Goal: Task Accomplishment & Management: Manage account settings

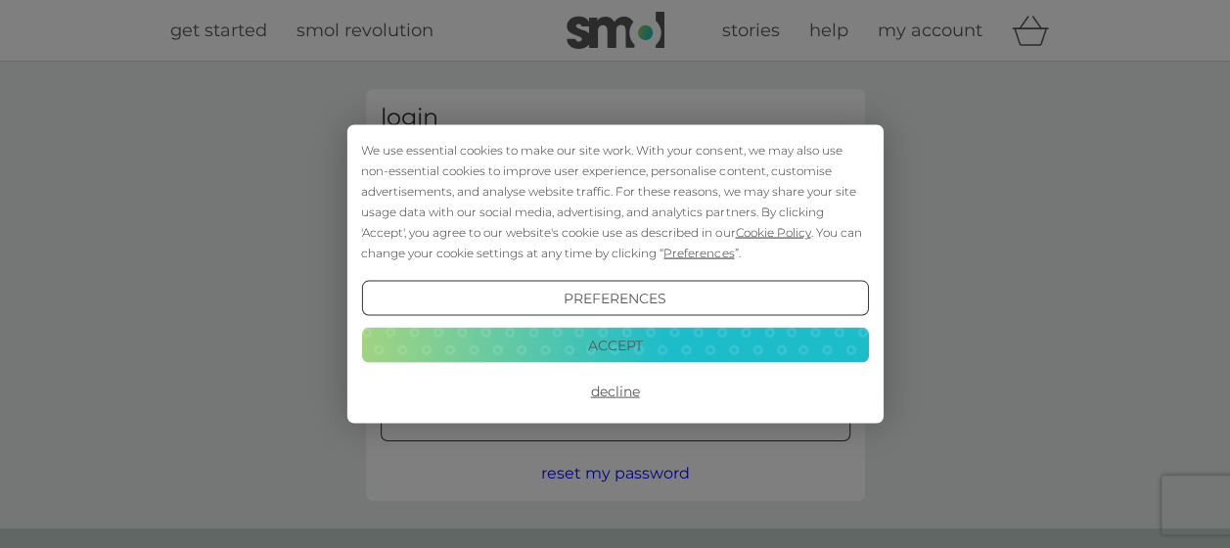
click at [607, 392] on button "Decline" at bounding box center [614, 391] width 507 height 35
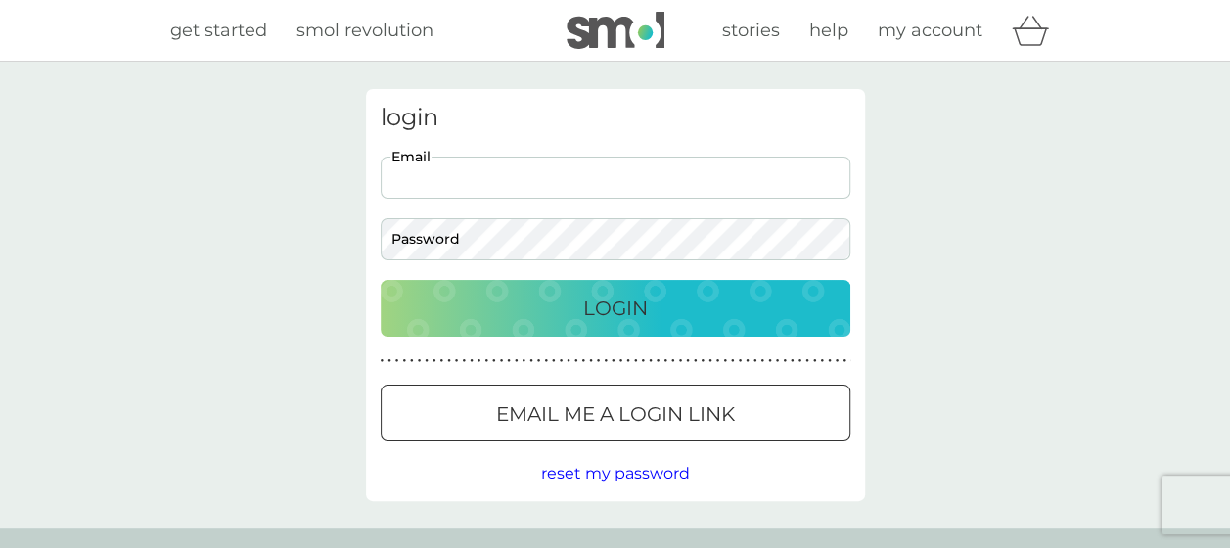
click at [478, 171] on input "Email" at bounding box center [616, 178] width 470 height 42
type input "[EMAIL_ADDRESS][DOMAIN_NAME]"
click at [679, 299] on div "Login" at bounding box center [615, 308] width 430 height 31
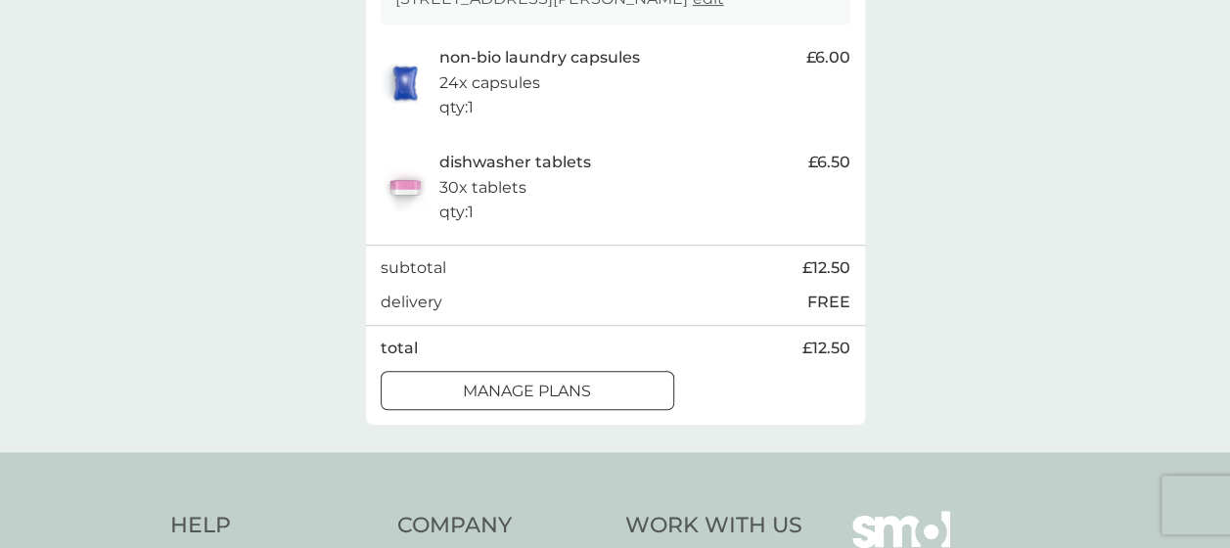
scroll to position [470, 0]
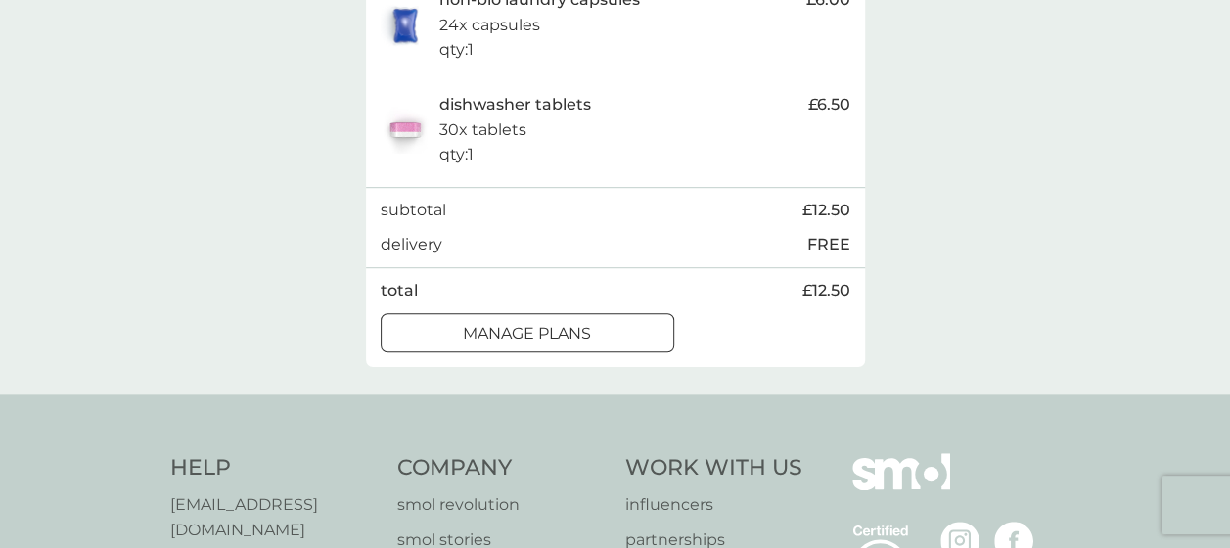
click at [493, 331] on div at bounding box center [527, 333] width 70 height 21
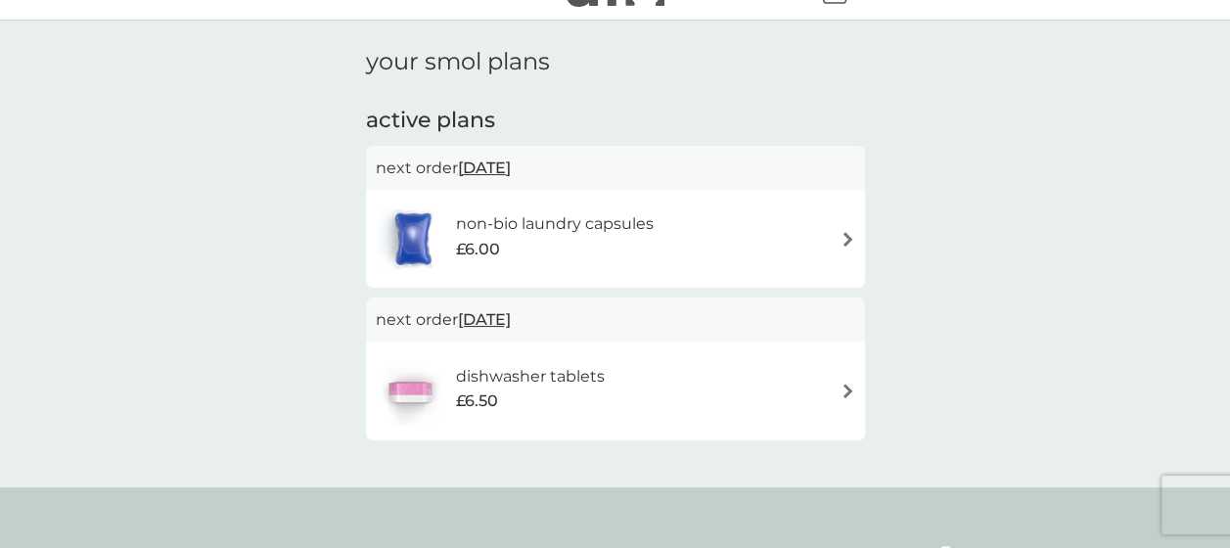
scroll to position [39, 0]
click at [847, 241] on img at bounding box center [847, 241] width 15 height 15
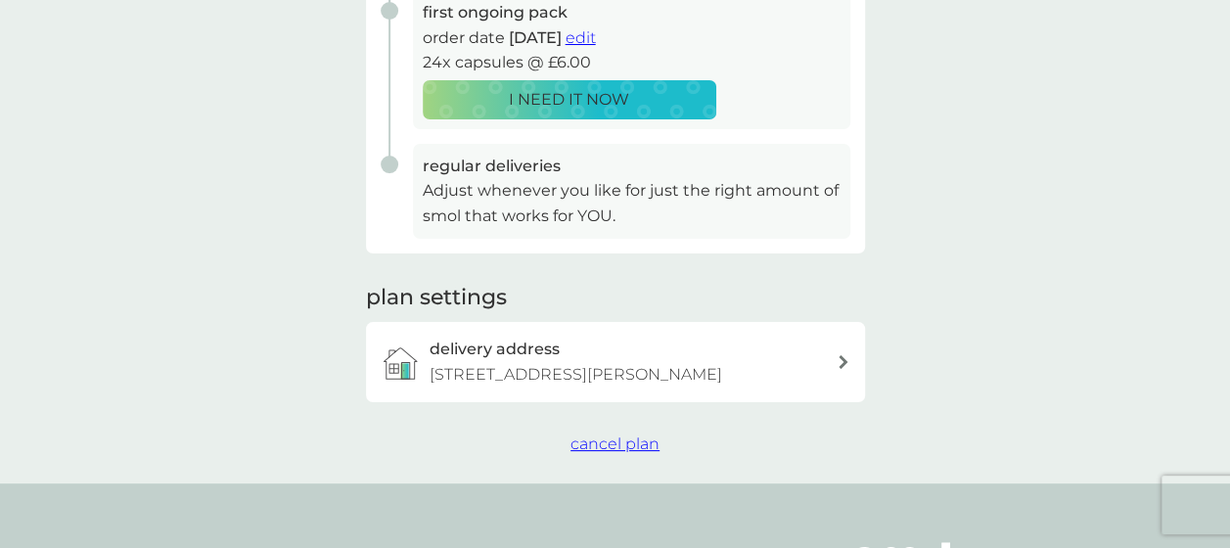
scroll to position [430, 0]
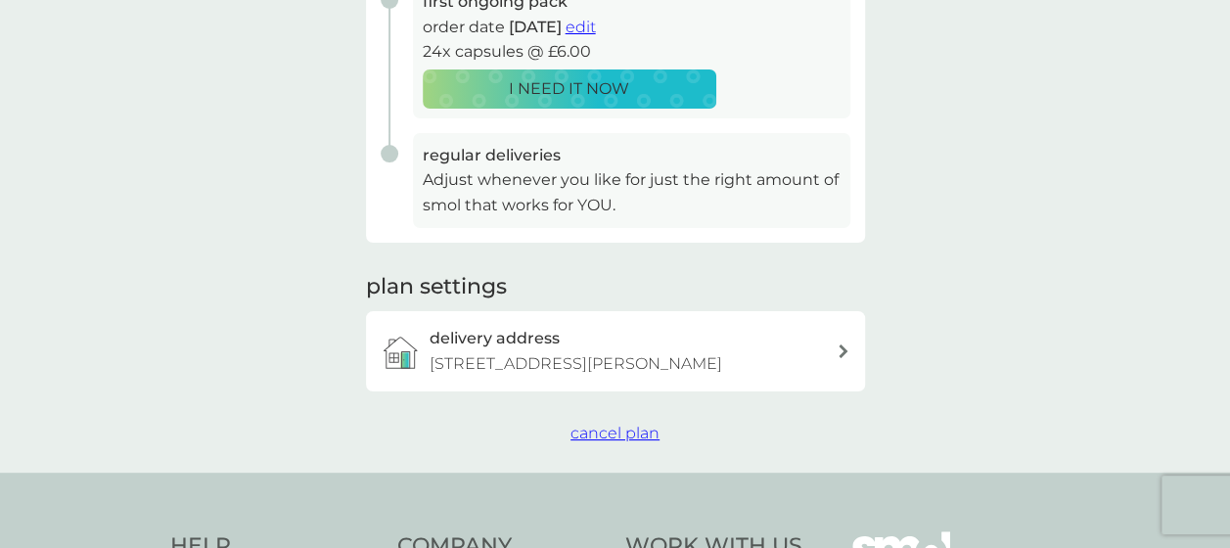
click at [612, 435] on span "cancel plan" at bounding box center [614, 433] width 89 height 19
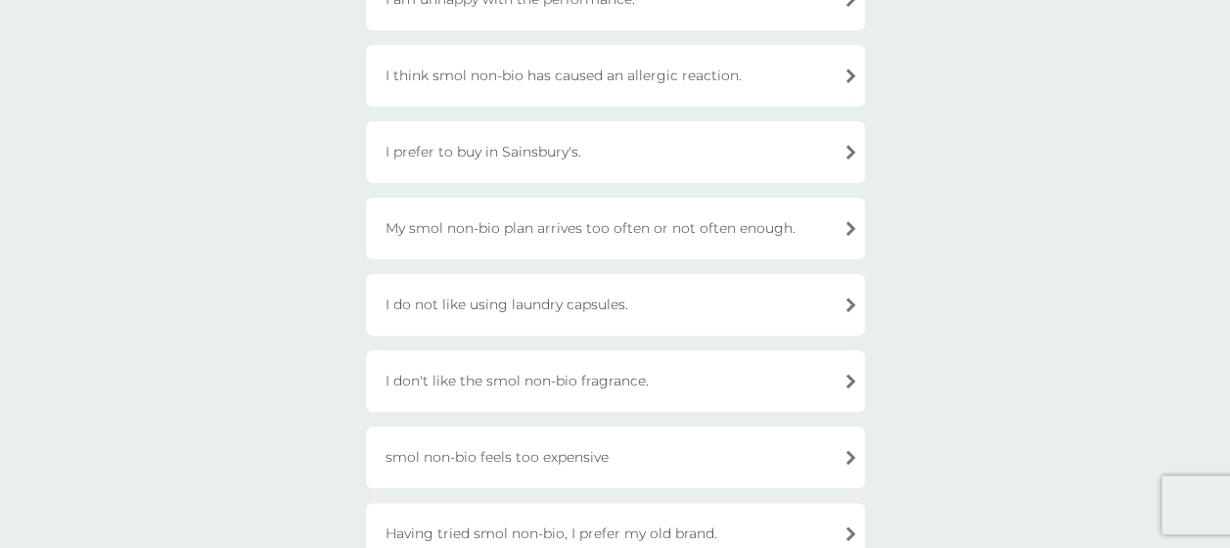
scroll to position [352, 0]
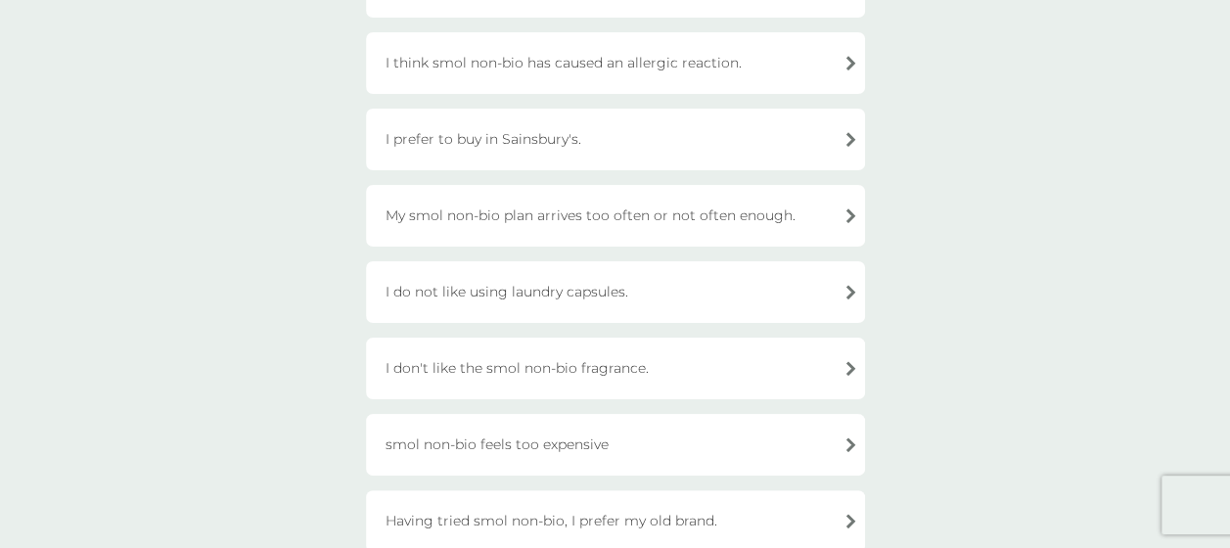
click at [638, 368] on div "I don't like the smol non-bio fragrance." at bounding box center [615, 369] width 499 height 62
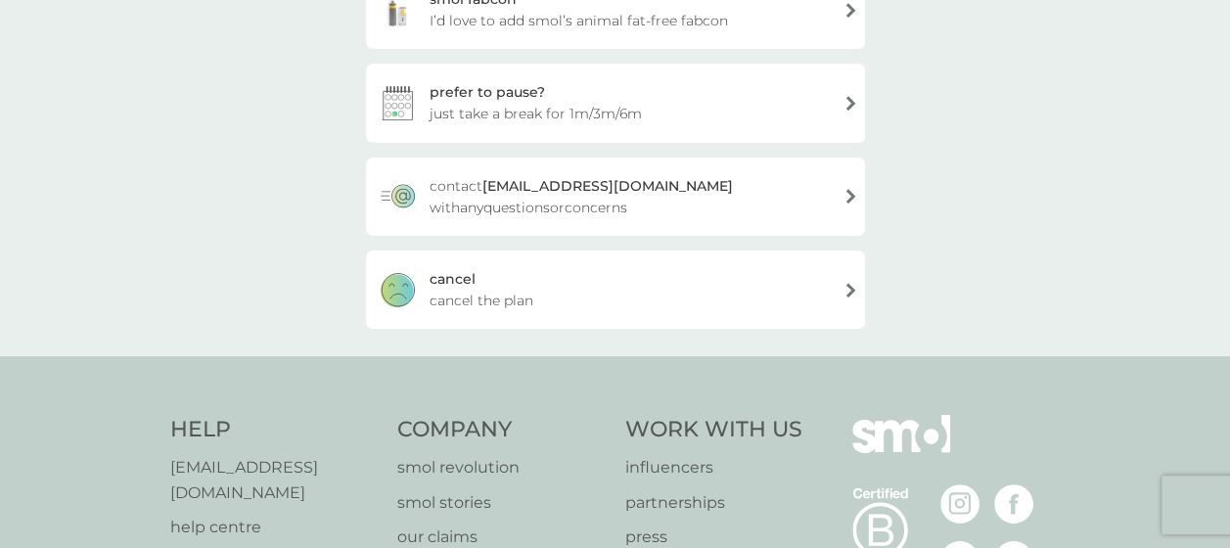
click at [567, 290] on div "[PERSON_NAME] the plan" at bounding box center [615, 289] width 499 height 78
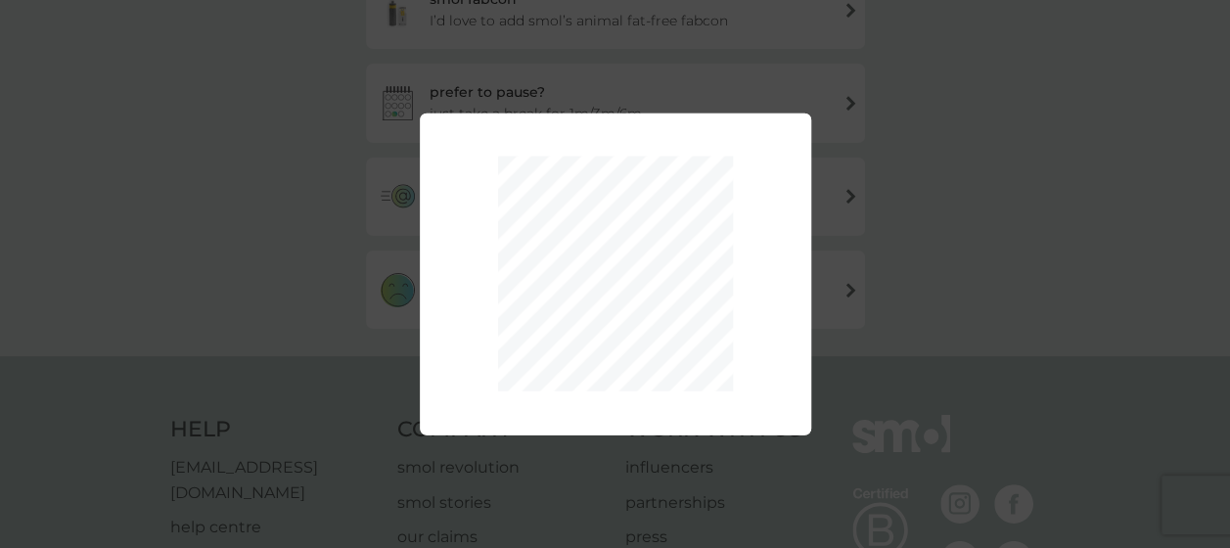
scroll to position [517, 0]
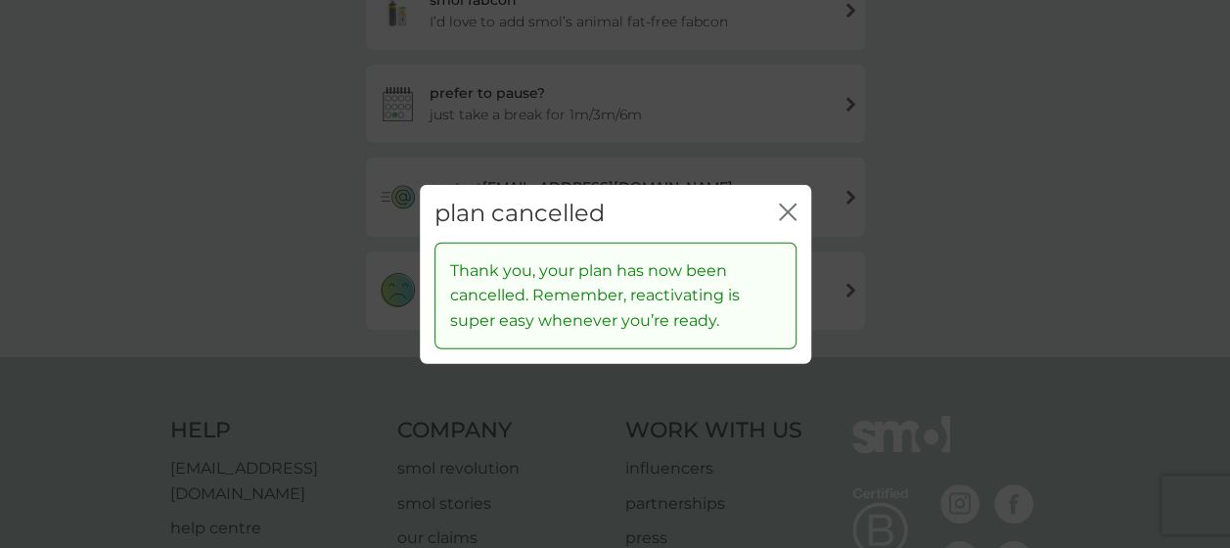
click at [785, 209] on icon "close" at bounding box center [784, 212] width 8 height 16
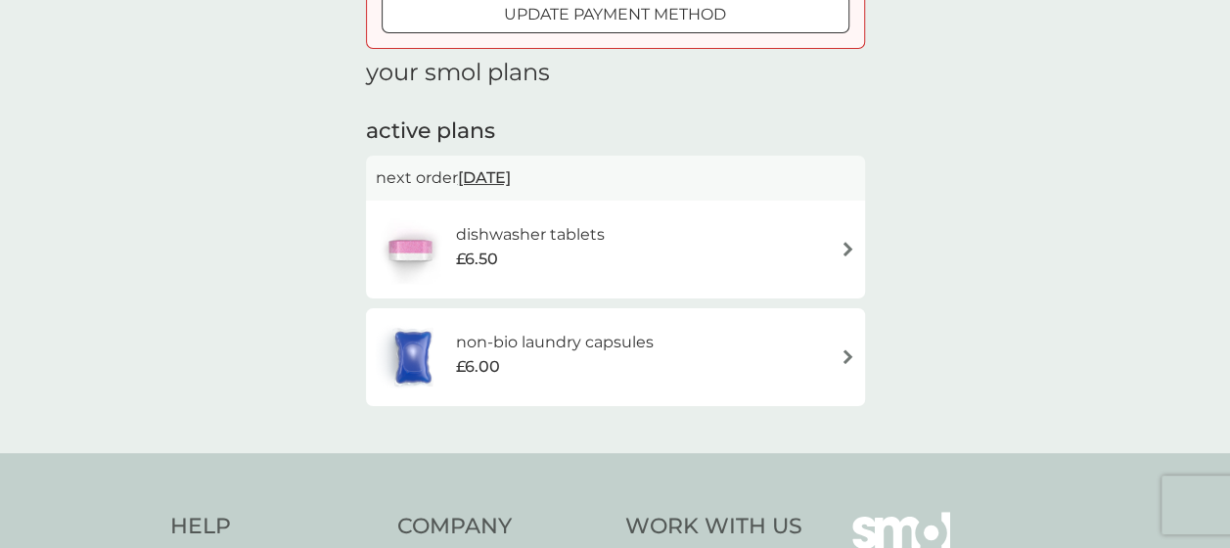
scroll to position [235, 0]
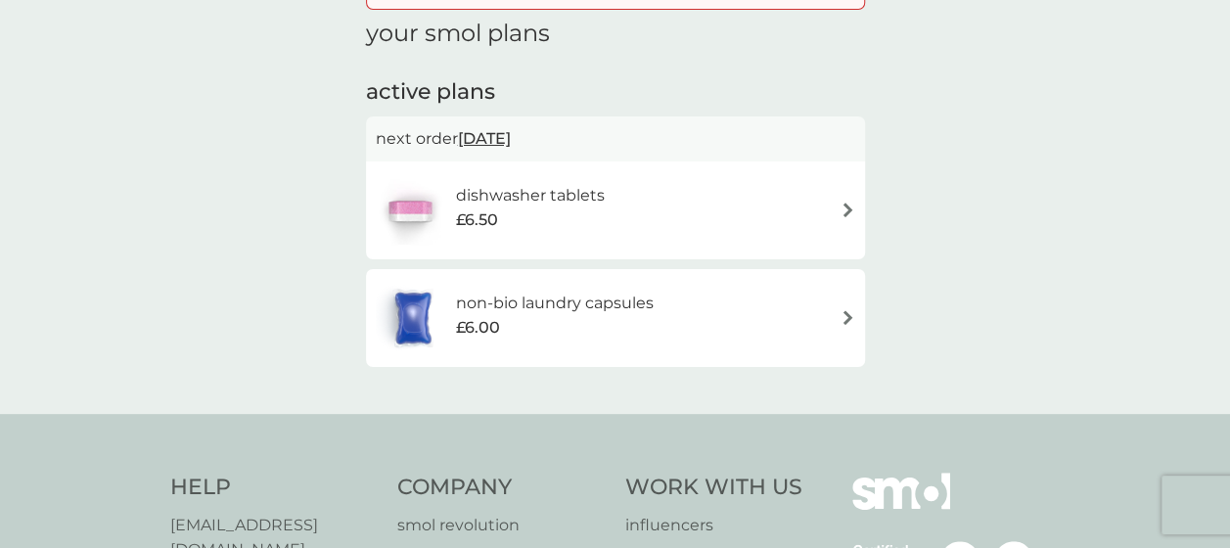
click at [809, 194] on div "dishwasher tablets £6.50" at bounding box center [615, 210] width 479 height 68
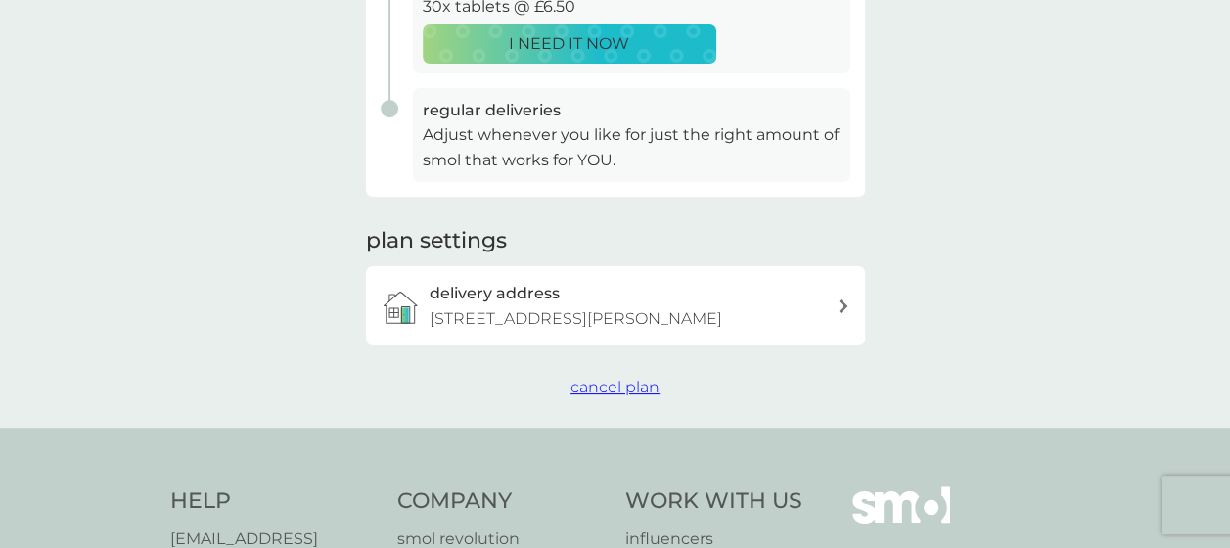
scroll to position [654, 0]
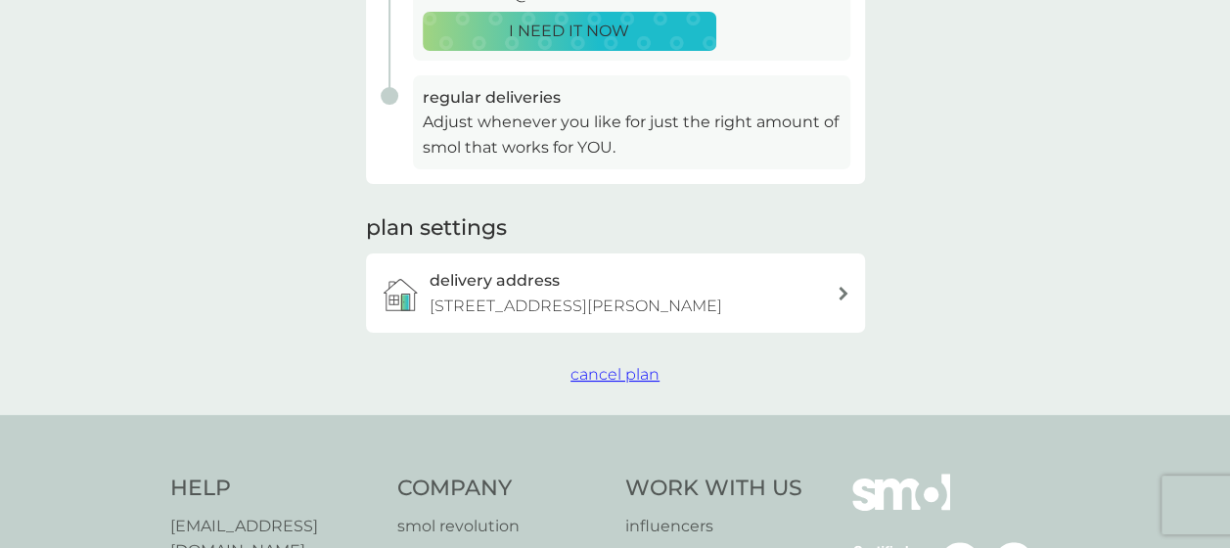
click at [614, 380] on span "cancel plan" at bounding box center [614, 374] width 89 height 19
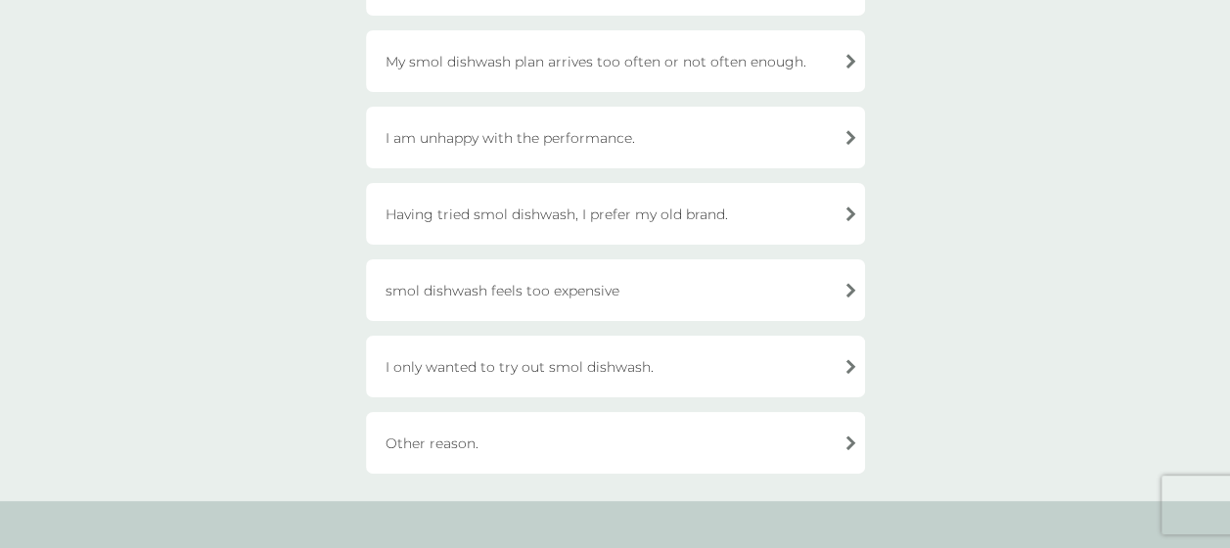
scroll to position [443, 0]
click at [746, 133] on div "I am unhappy with the performance." at bounding box center [615, 137] width 499 height 62
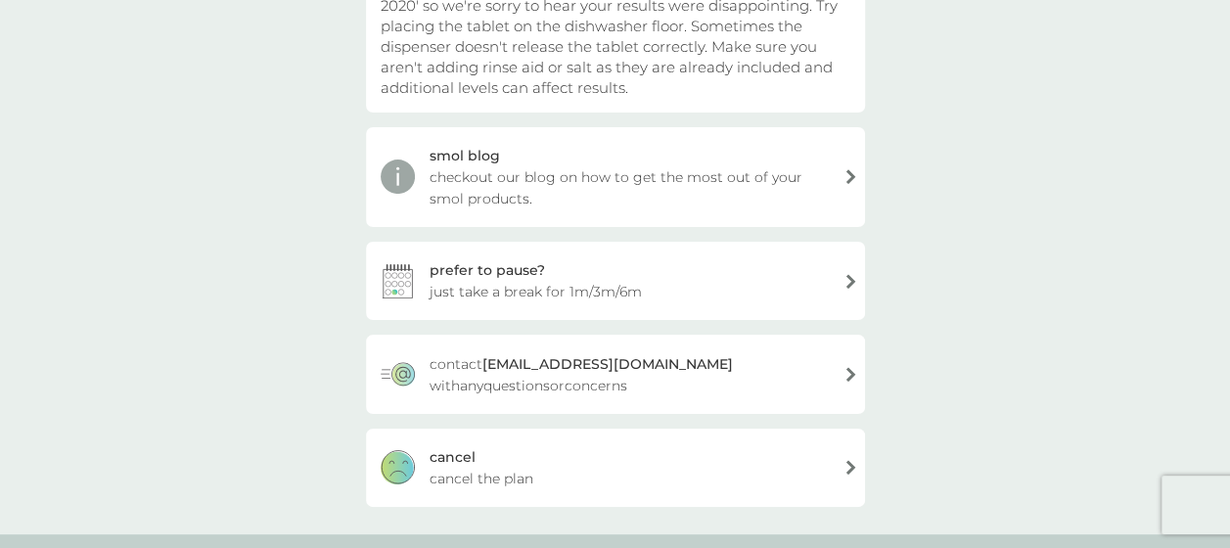
click at [548, 470] on div "[PERSON_NAME] the plan" at bounding box center [615, 468] width 499 height 78
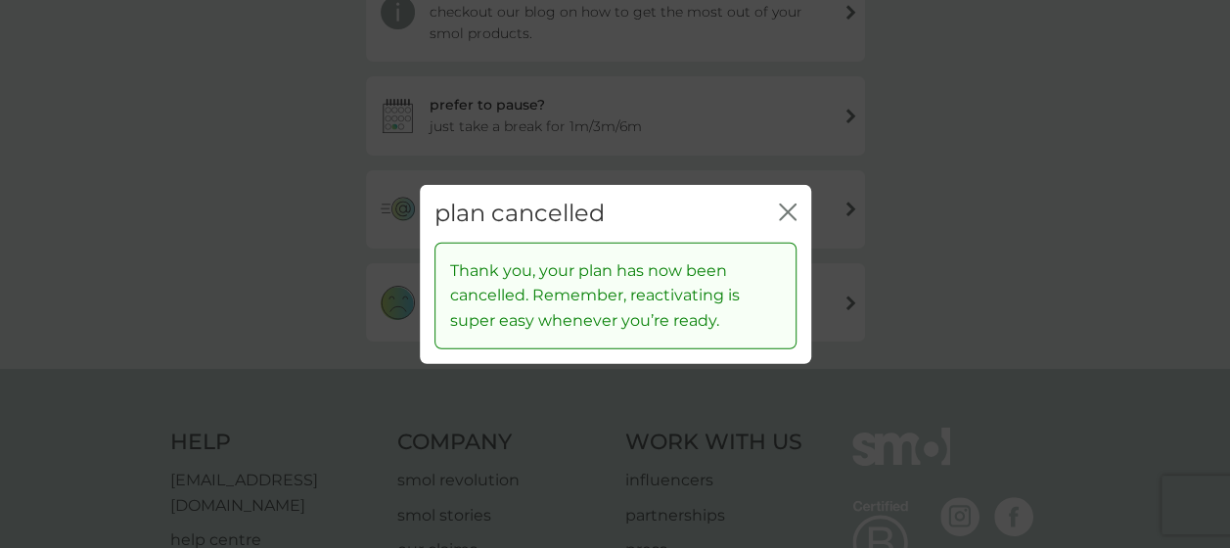
scroll to position [279, 0]
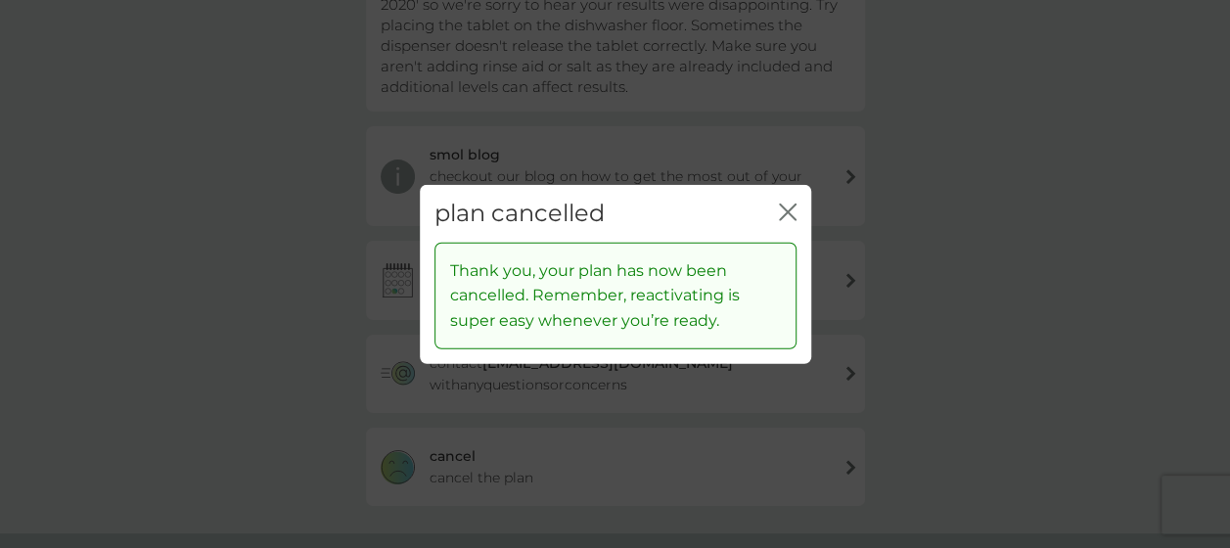
click at [788, 211] on icon "close" at bounding box center [792, 212] width 8 height 16
